Goal: Information Seeking & Learning: Learn about a topic

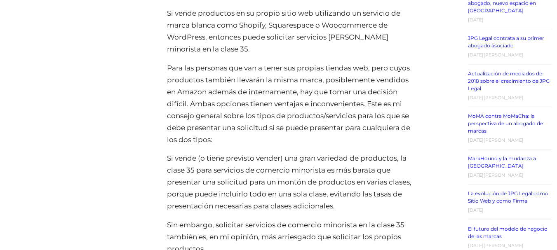
scroll to position [1526, 0]
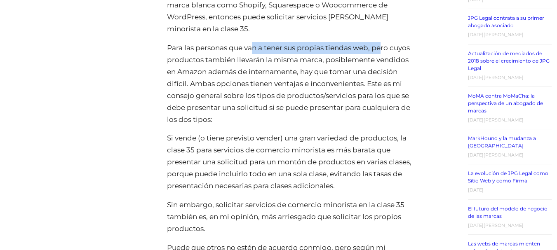
drag, startPoint x: 253, startPoint y: 59, endPoint x: 381, endPoint y: 61, distance: 127.9
click at [381, 61] on p "Para las personas que van a tener sus propias tiendas web, pero cuyos productos…" at bounding box center [289, 83] width 245 height 83
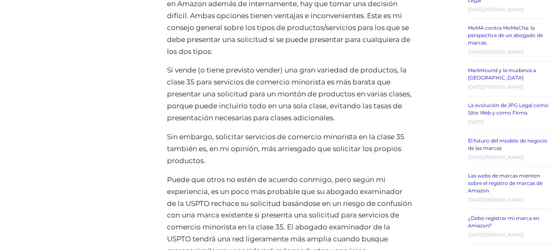
scroll to position [1608, 0]
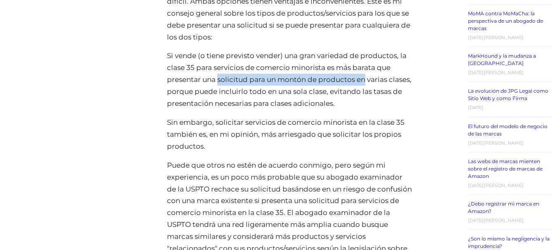
drag, startPoint x: 243, startPoint y: 99, endPoint x: 365, endPoint y: 96, distance: 121.7
click at [365, 96] on p "Si vende (o tiene previsto vender) una gran variedad de productos, la clase 35 …" at bounding box center [289, 80] width 245 height 60
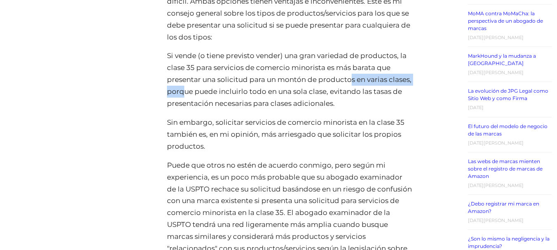
drag, startPoint x: 209, startPoint y: 106, endPoint x: 354, endPoint y: 100, distance: 144.4
click at [354, 100] on p "Si vende (o tiene previsto vender) una gran variedad de productos, la clase 35 …" at bounding box center [289, 80] width 245 height 60
click at [295, 110] on p "Si vende (o tiene previsto vender) una gran variedad de productos, la clase 35 …" at bounding box center [289, 80] width 245 height 60
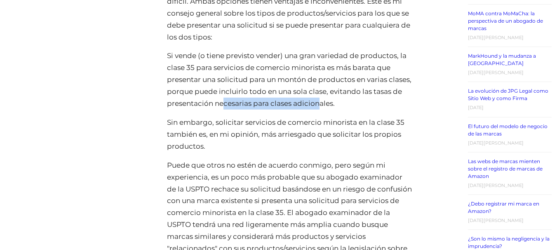
drag, startPoint x: 254, startPoint y: 120, endPoint x: 351, endPoint y: 119, distance: 96.5
click at [351, 110] on p "Si vende (o tiene previsto vender) una gran variedad de productos, la clase 35 …" at bounding box center [289, 80] width 245 height 60
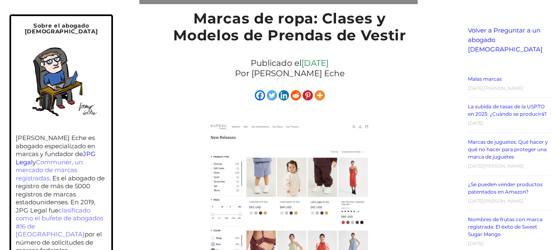
scroll to position [124, 0]
